Goal: Navigation & Orientation: Find specific page/section

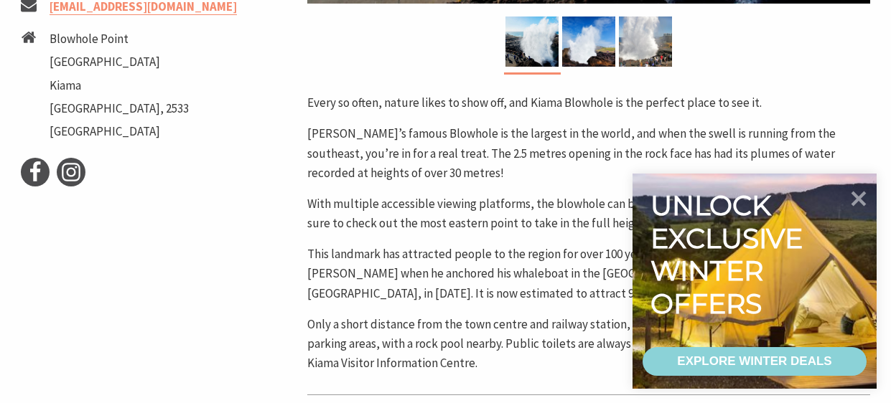
scroll to position [632, 0]
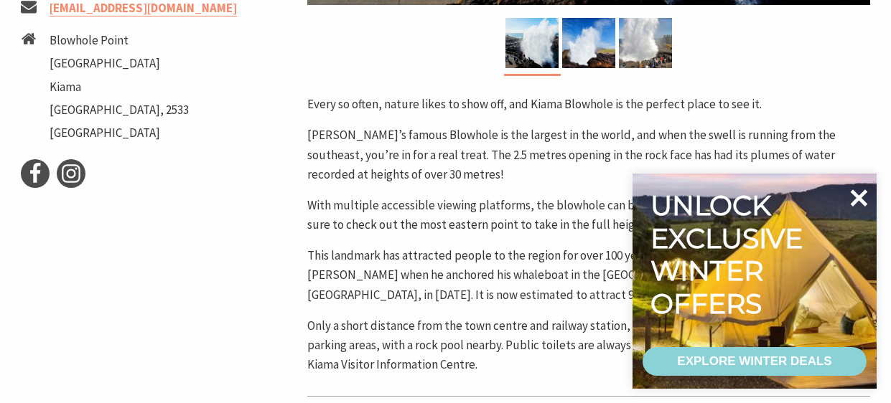
click at [867, 198] on icon at bounding box center [858, 198] width 34 height 34
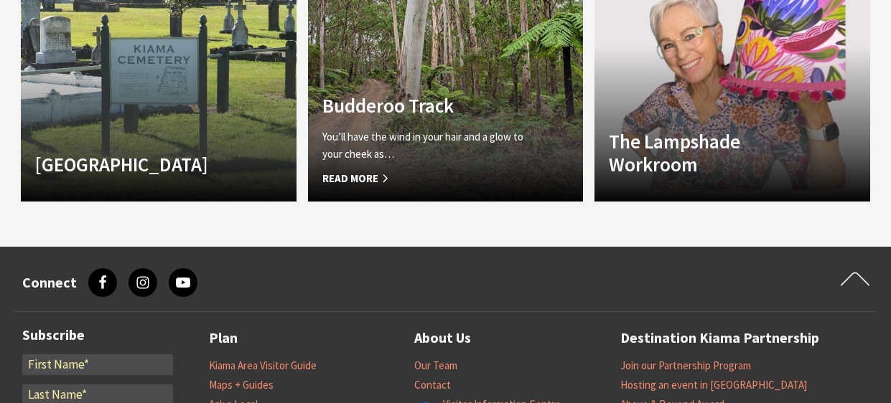
scroll to position [1541, 0]
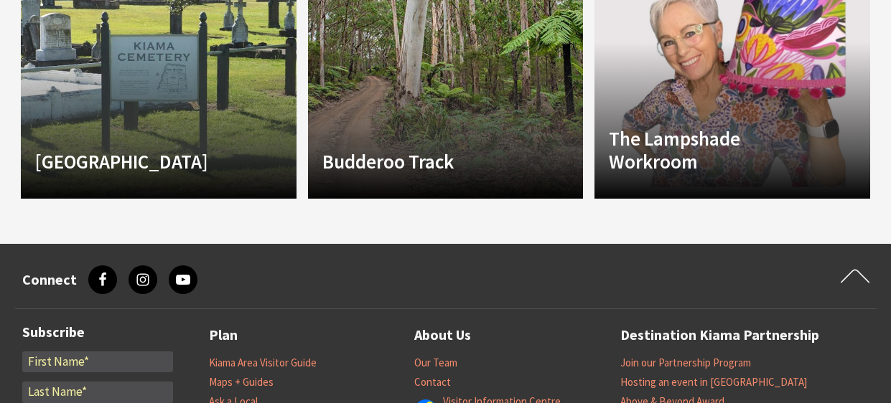
click at [298, 73] on div "[GEOGRAPHIC_DATA] The [GEOGRAPHIC_DATA], located around one kilometre north of …" at bounding box center [158, 78] width 287 height 253
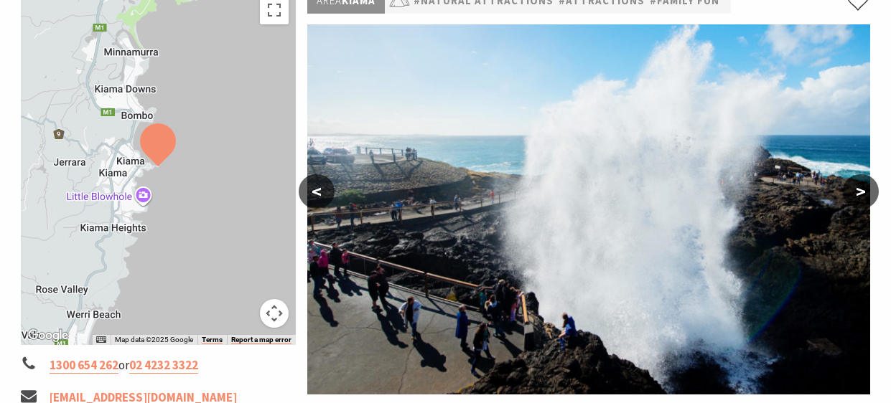
scroll to position [243, 0]
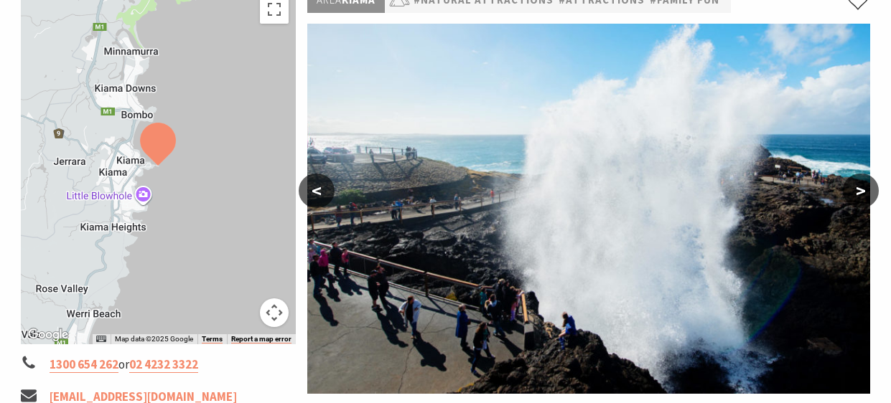
click at [559, 111] on img at bounding box center [588, 209] width 563 height 370
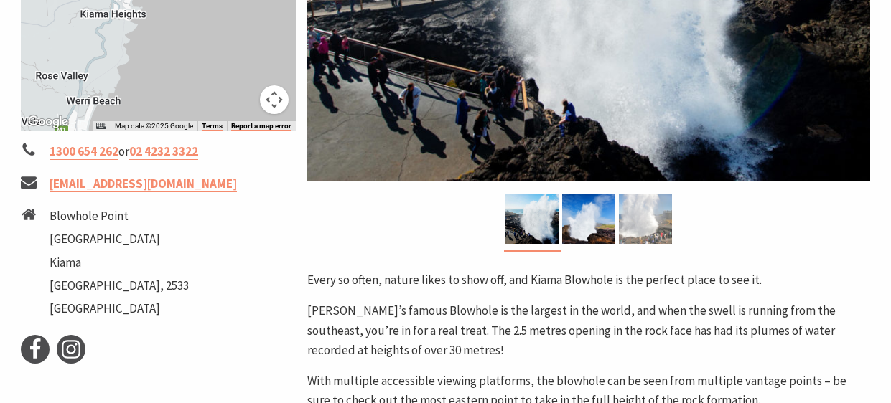
scroll to position [0, 0]
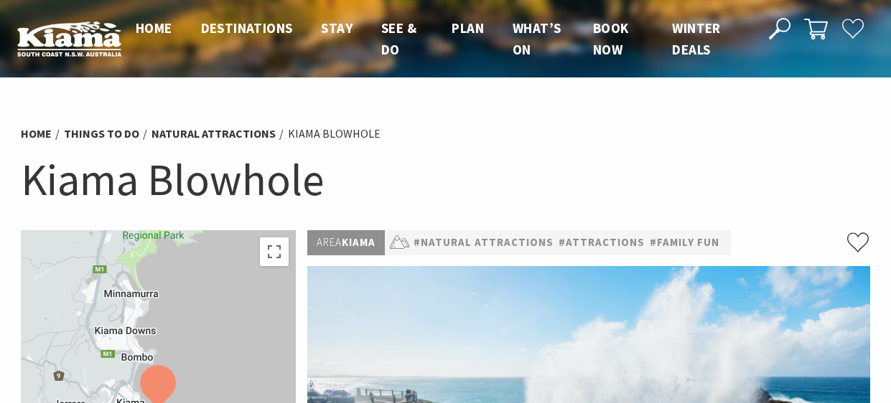
click at [429, 140] on ul "Home Things To Do Natural Attractions Kiama Blowhole" at bounding box center [446, 133] width 850 height 19
